Goal: Task Accomplishment & Management: Use online tool/utility

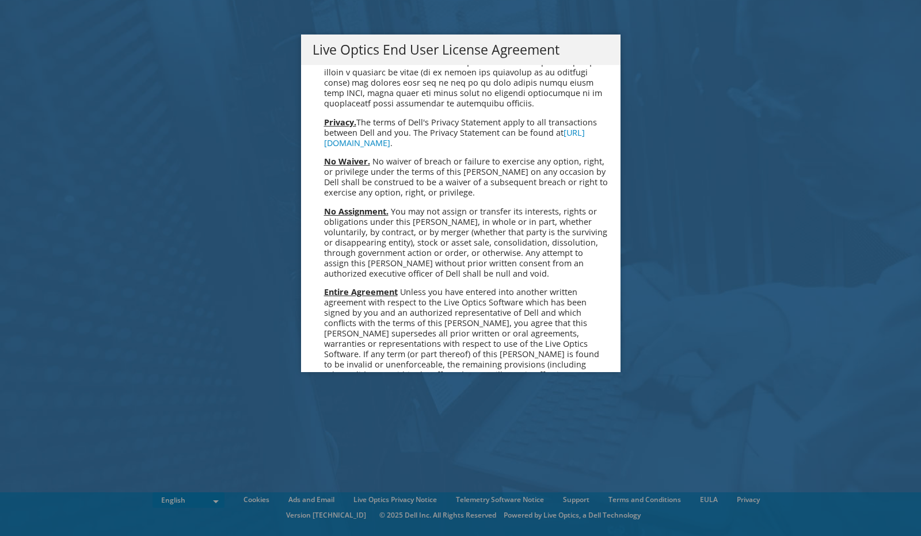
scroll to position [4351, 0]
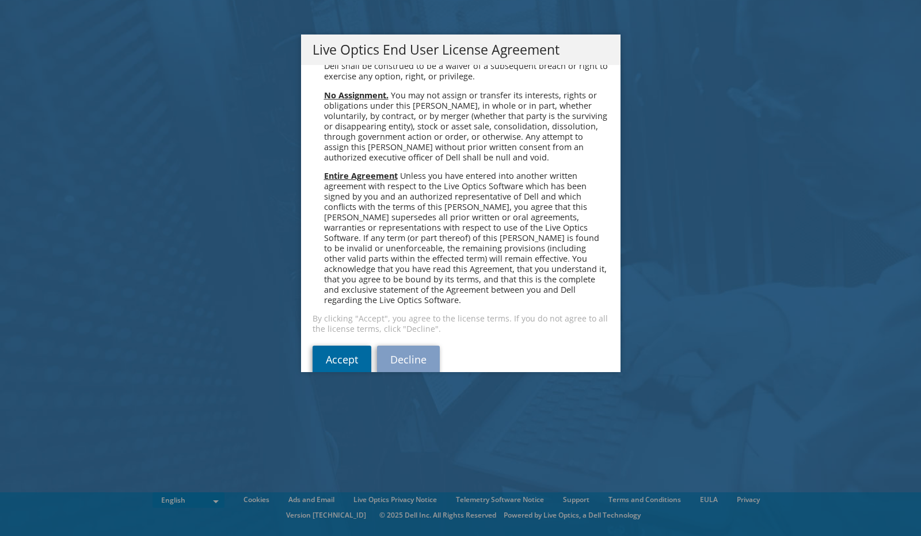
click at [349, 346] on link "Accept" at bounding box center [341, 360] width 59 height 28
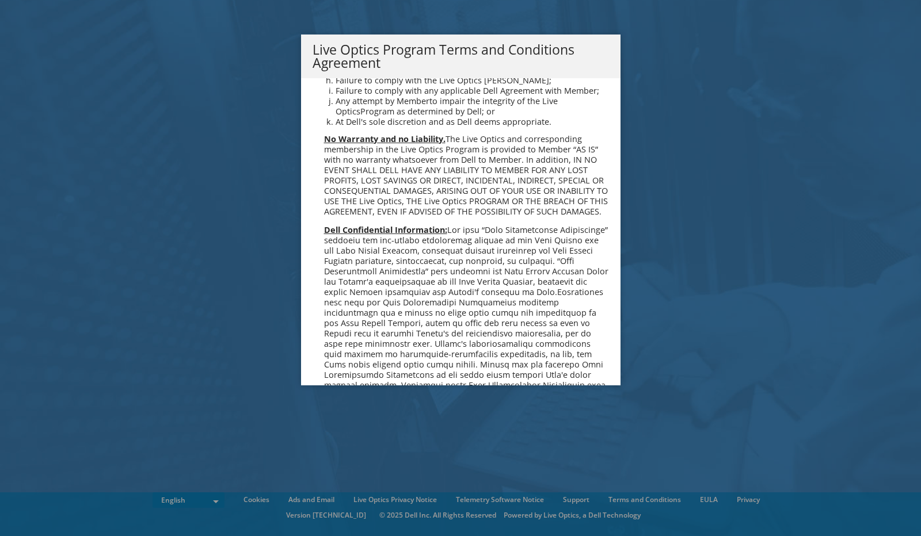
scroll to position [824, 0]
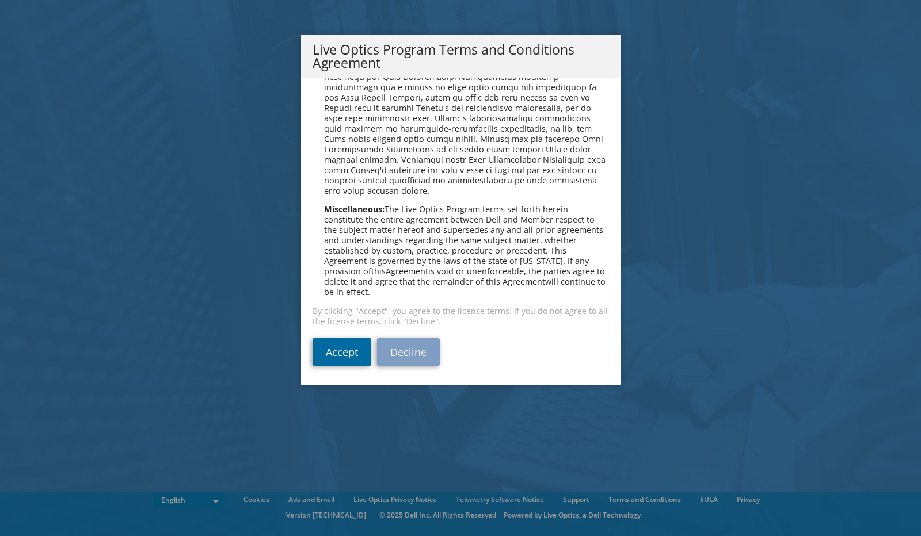
click at [346, 354] on link "Accept" at bounding box center [341, 352] width 59 height 28
